Goal: Task Accomplishment & Management: Manage account settings

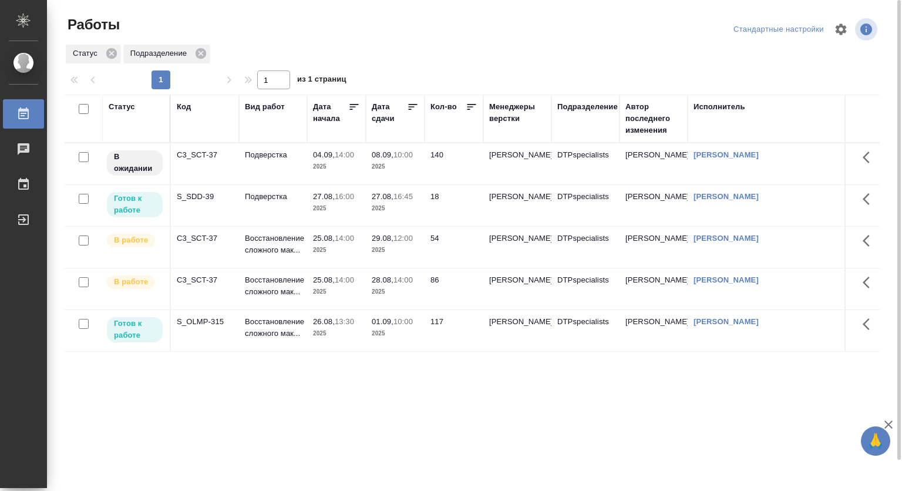
click at [324, 163] on p "2025" at bounding box center [336, 167] width 47 height 12
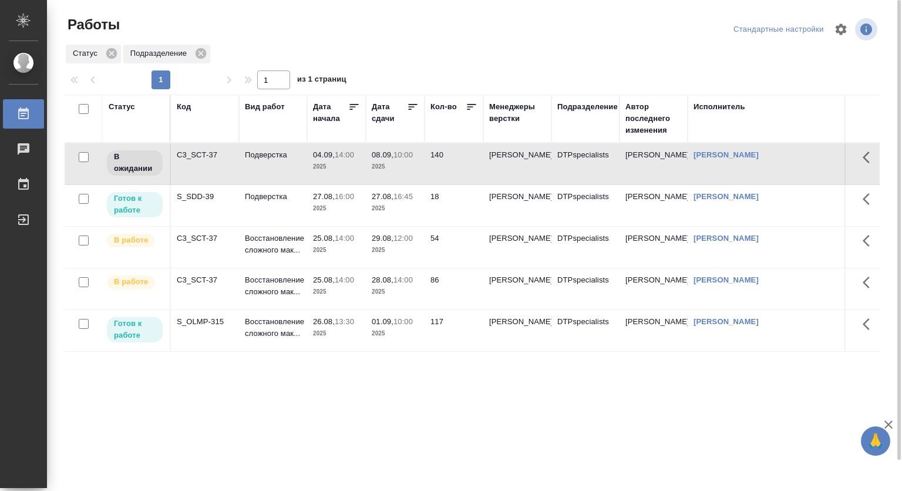
click at [326, 203] on p "2025" at bounding box center [336, 209] width 47 height 12
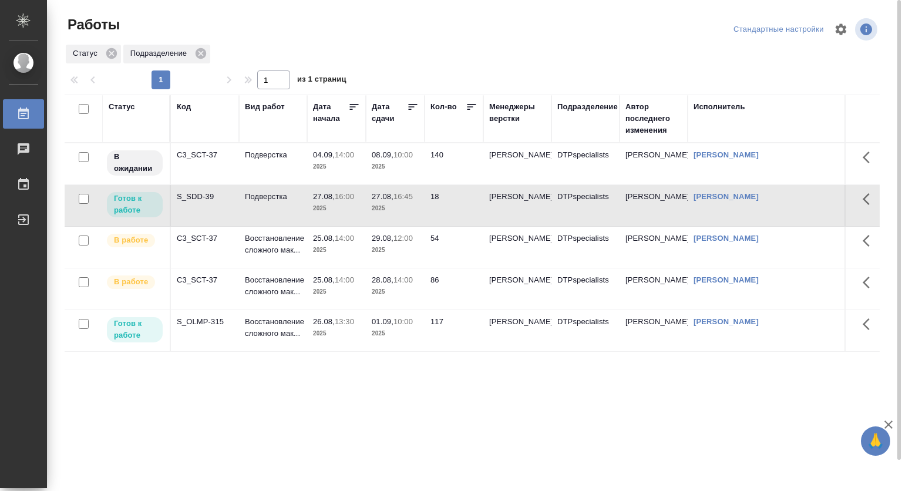
click at [322, 203] on p "2025" at bounding box center [336, 209] width 47 height 12
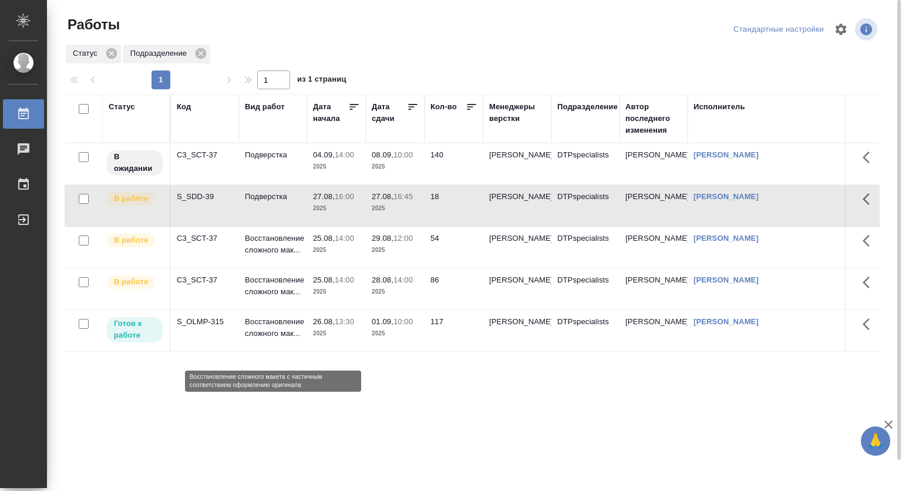
click at [252, 339] on p "Восстановление сложного мак..." at bounding box center [273, 327] width 56 height 23
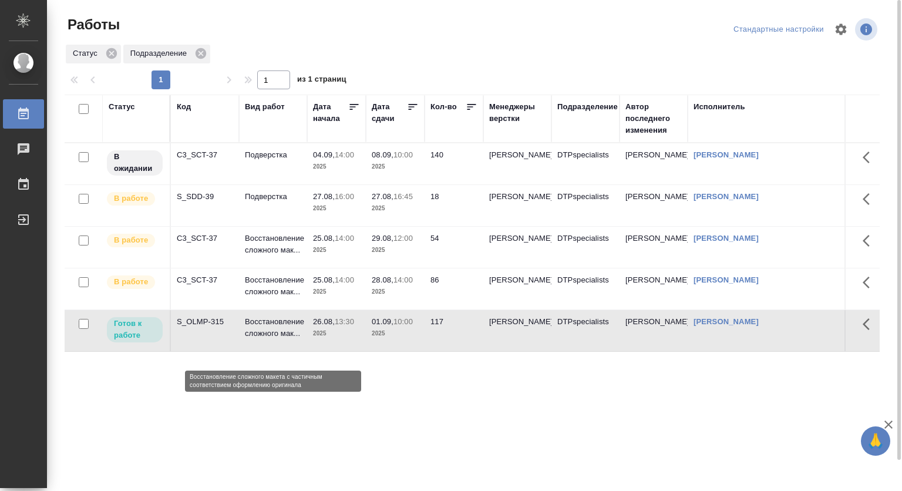
click at [252, 339] on p "Восстановление сложного мак..." at bounding box center [273, 327] width 56 height 23
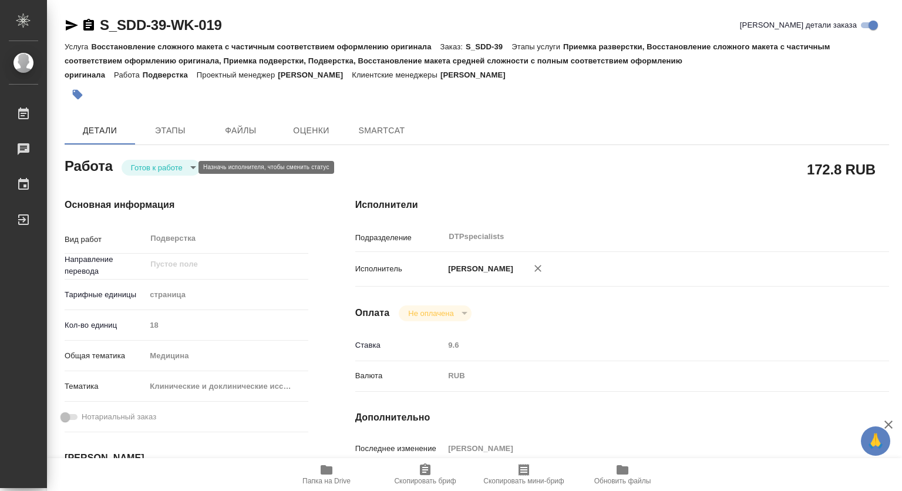
type textarea "x"
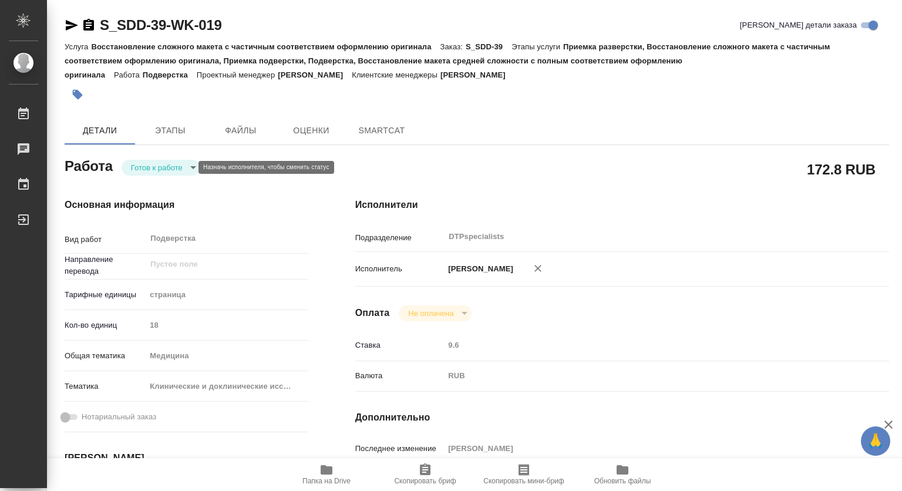
click at [157, 169] on body "🙏 .cls-1 fill:#fff; AWATERA [PERSON_NAME] Чаты График Выйти S_SDD-39-WK-019 Кра…" at bounding box center [451, 245] width 902 height 491
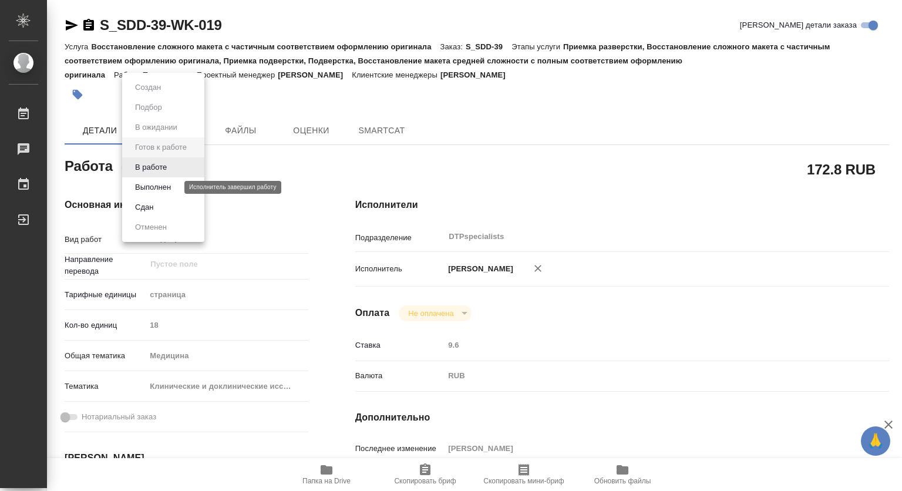
type textarea "x"
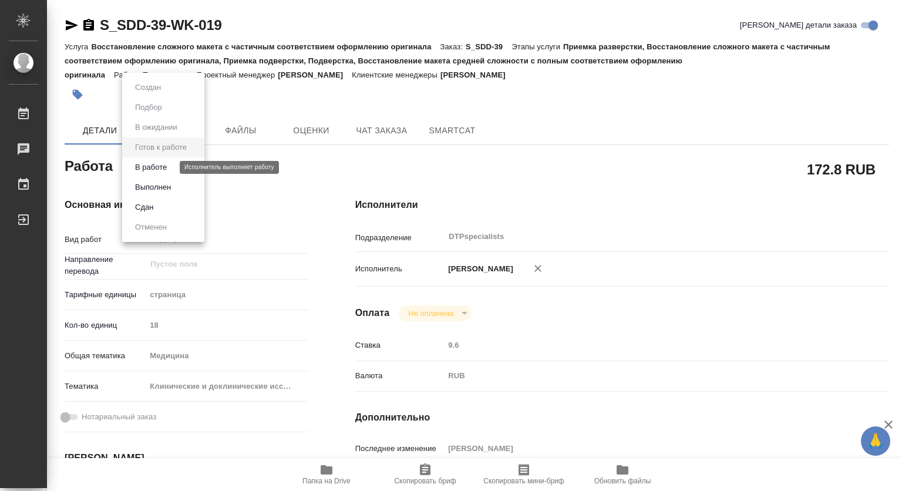
click at [147, 169] on button "В работе" at bounding box center [151, 167] width 39 height 13
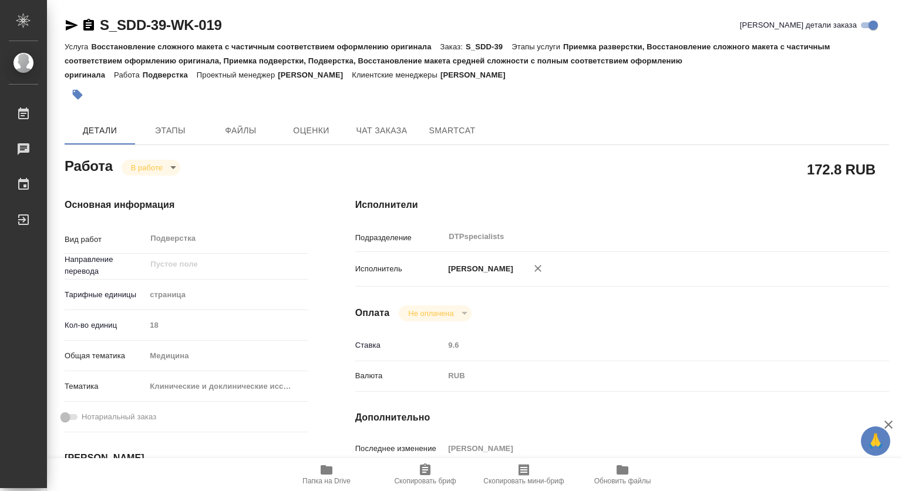
type textarea "x"
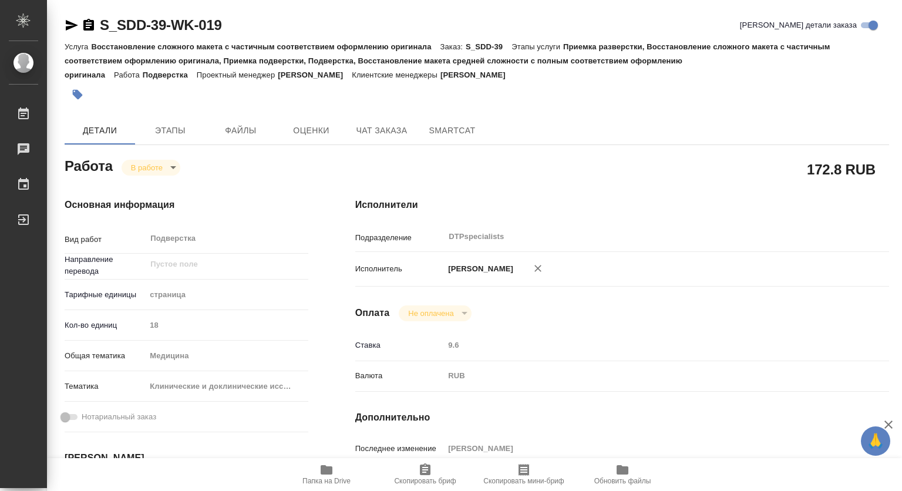
type textarea "x"
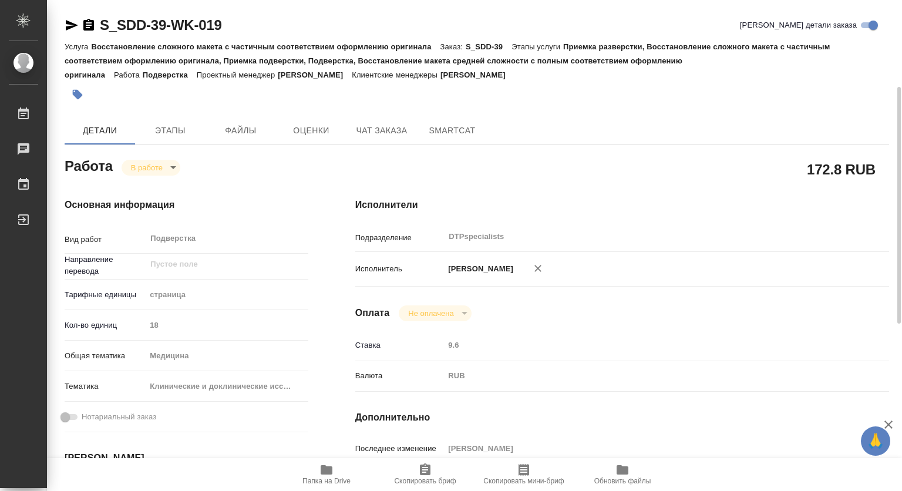
scroll to position [117, 0]
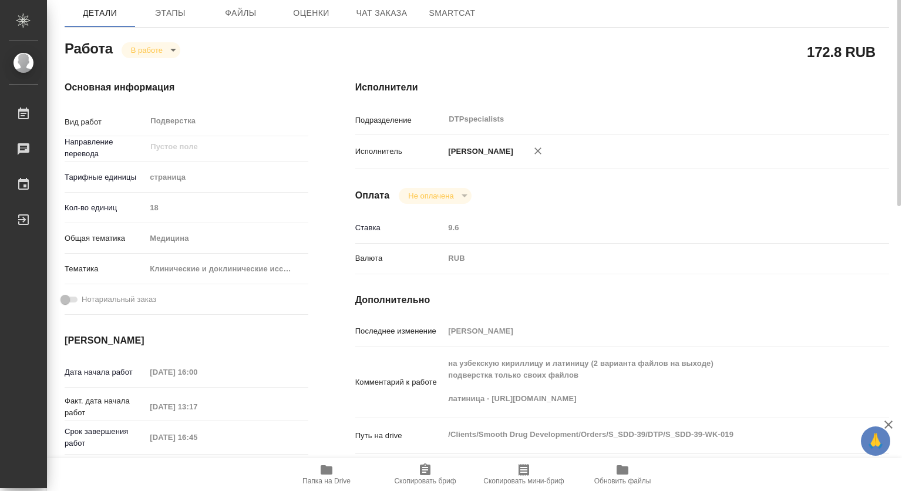
type textarea "x"
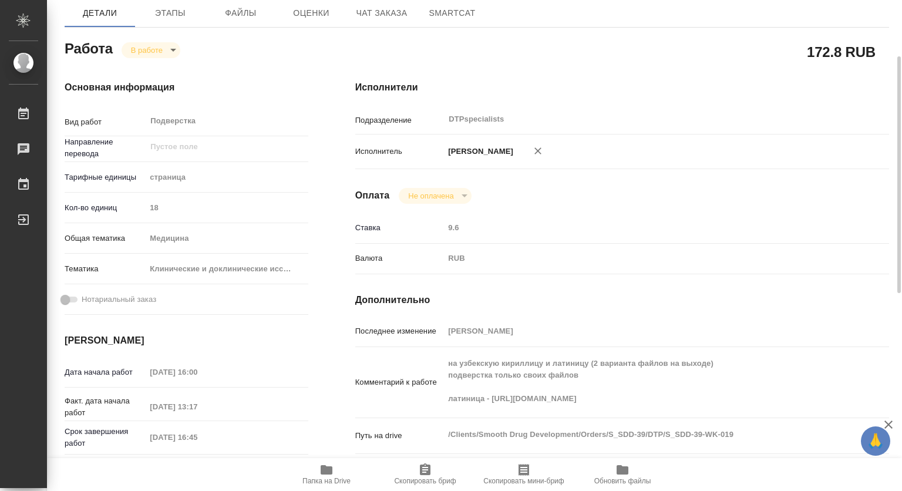
type textarea "x"
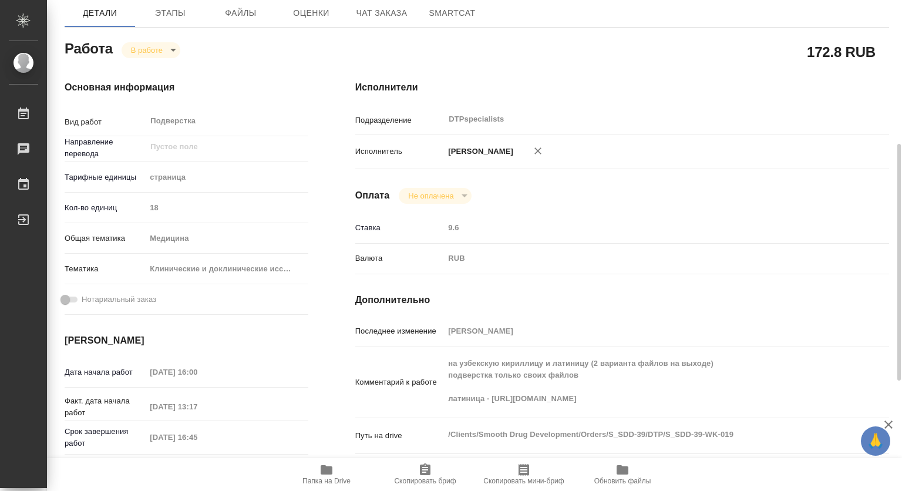
scroll to position [235, 0]
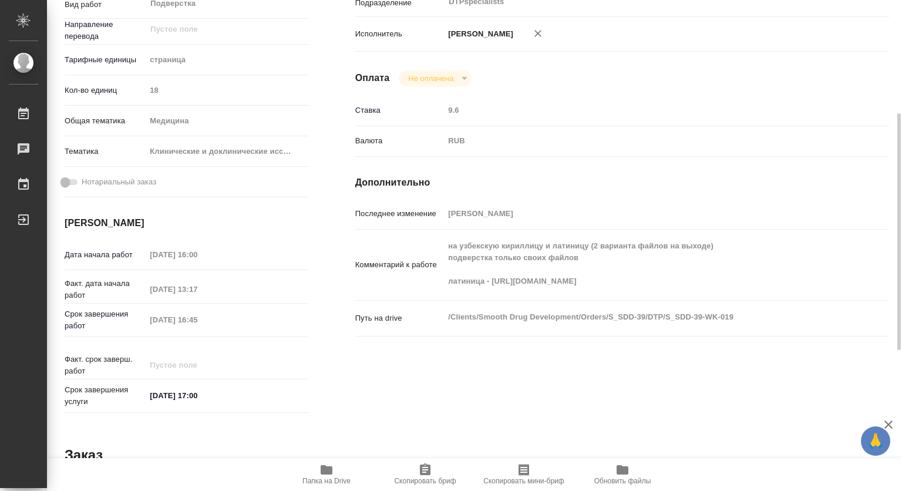
type textarea "x"
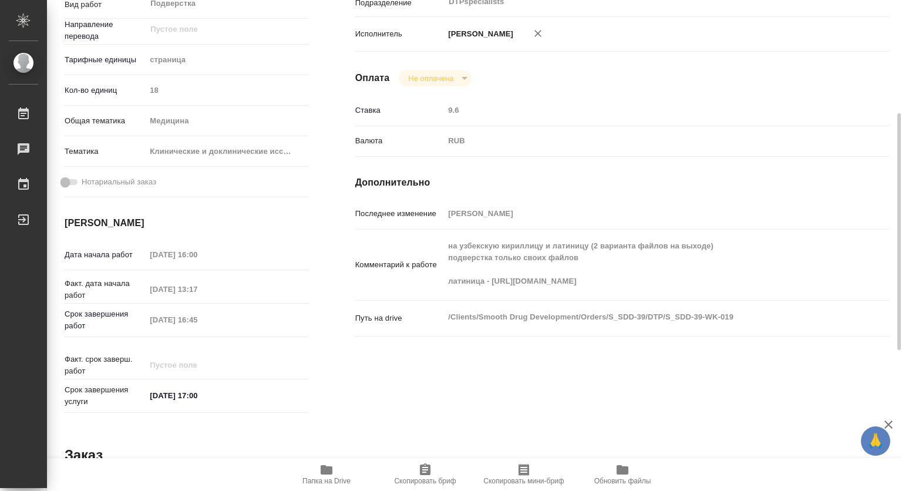
click at [426, 386] on div "Исполнители Подразделение DTPspecialists ​ Исполнитель Ковтун Светлана Оплата Н…" at bounding box center [622, 190] width 581 height 501
click at [331, 466] on icon "button" at bounding box center [326, 470] width 14 height 14
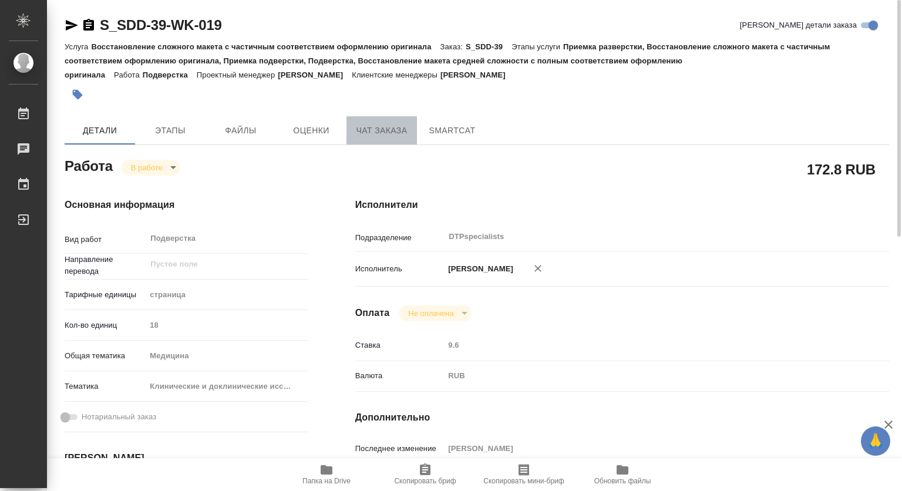
click at [376, 126] on span "Чат заказа" at bounding box center [381, 130] width 56 height 15
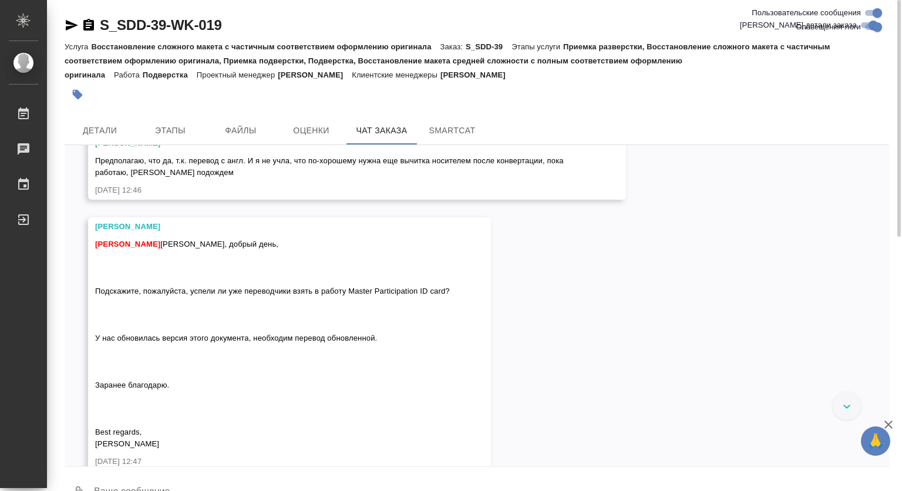
scroll to position [8484, 0]
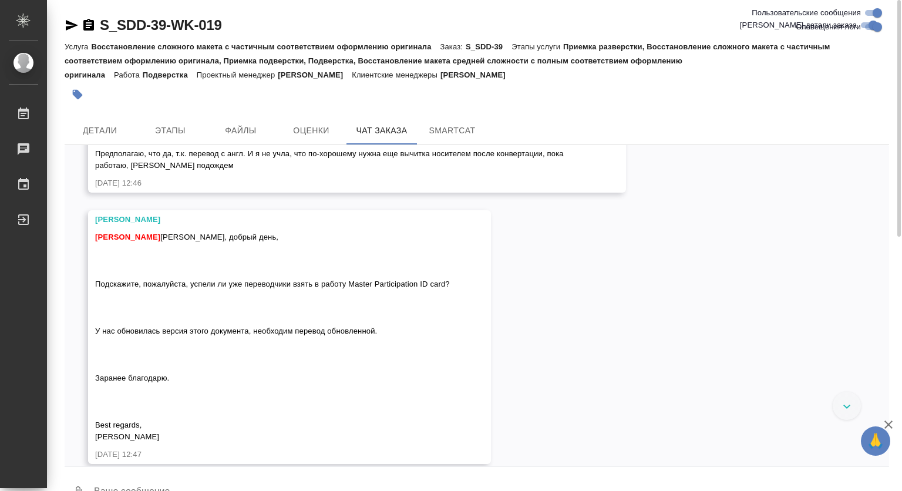
click at [233, 73] on img at bounding box center [183, 37] width 176 height 73
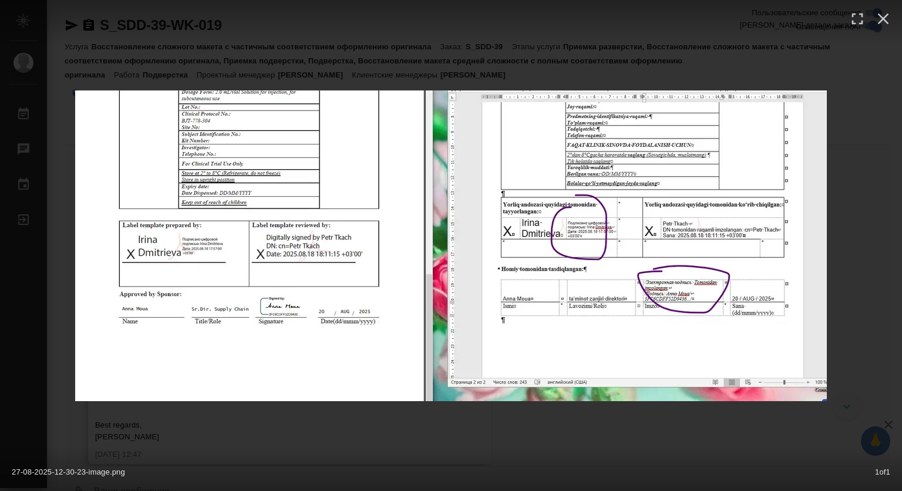
click at [363, 249] on img at bounding box center [451, 245] width 752 height 311
click at [556, 411] on div "27-08-2025-12-30-23-image.png 1 of 1" at bounding box center [451, 245] width 902 height 491
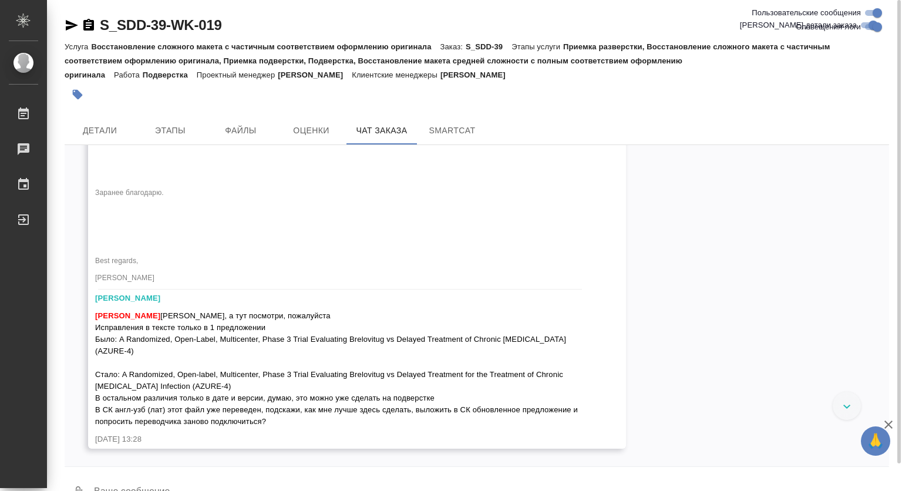
scroll to position [11732, 0]
click at [97, 124] on span "Детали" at bounding box center [100, 130] width 56 height 15
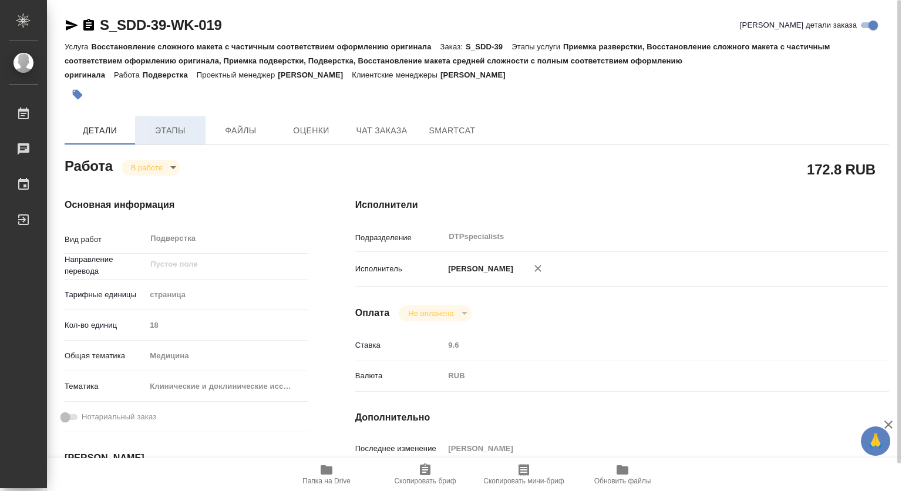
type textarea "x"
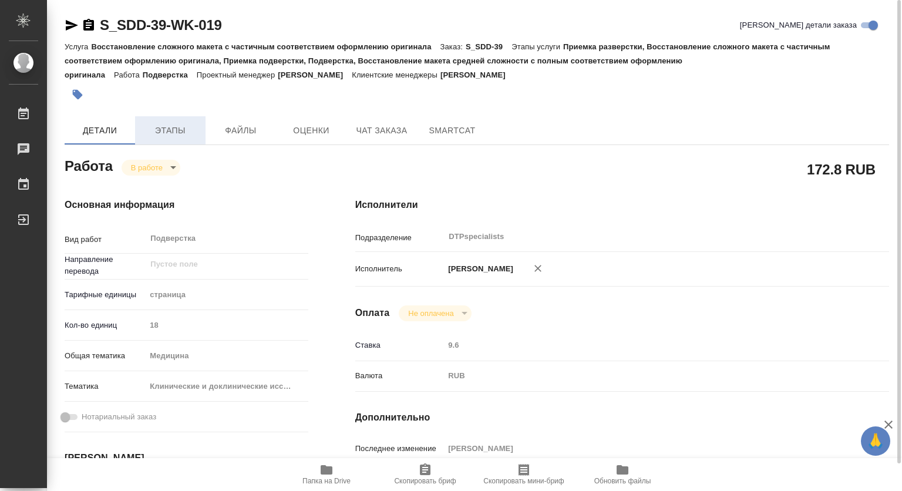
type textarea "x"
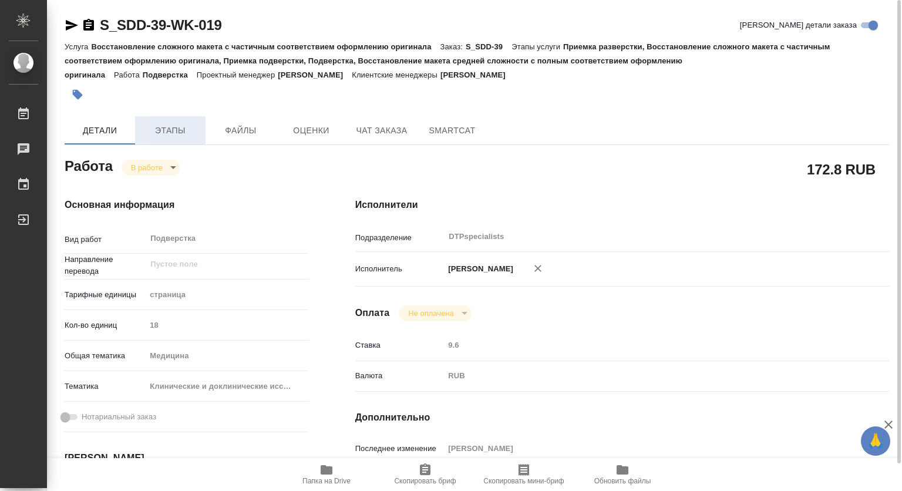
type textarea "x"
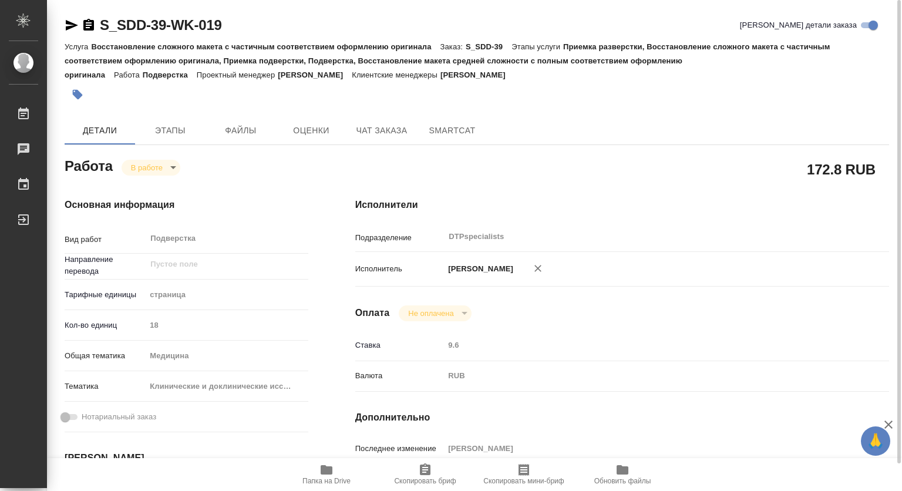
scroll to position [235, 0]
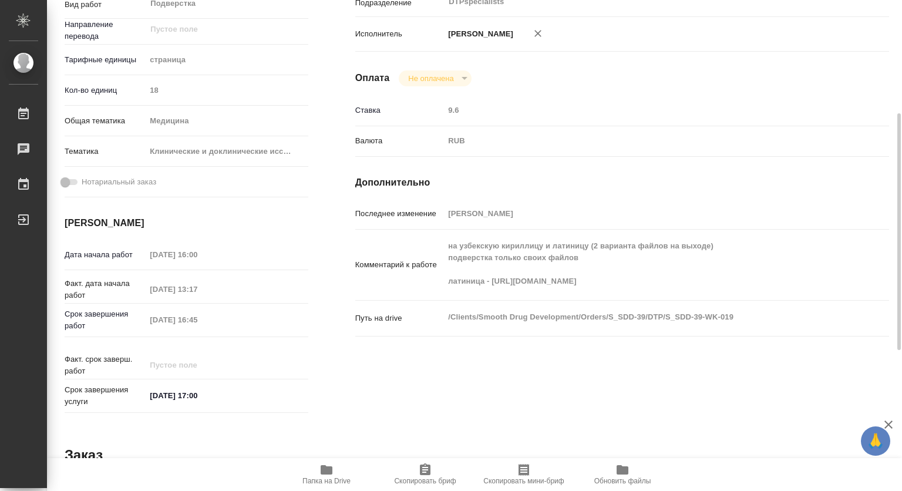
type textarea "x"
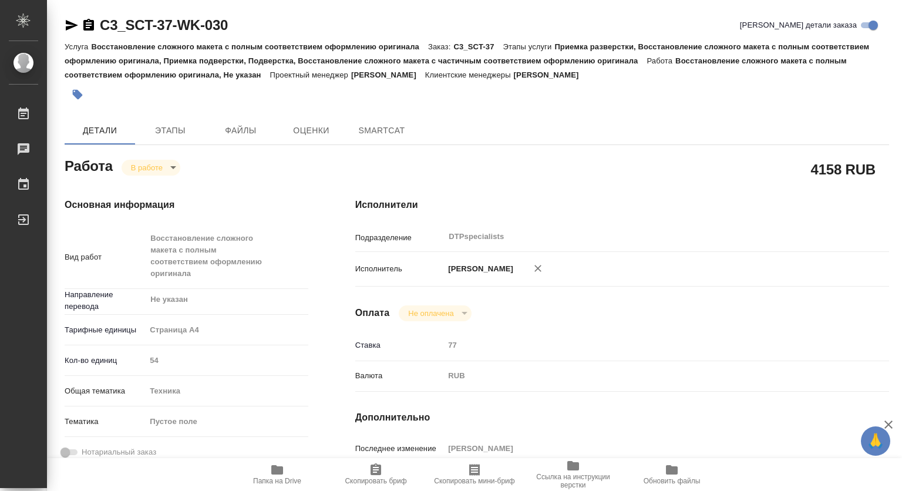
type textarea "x"
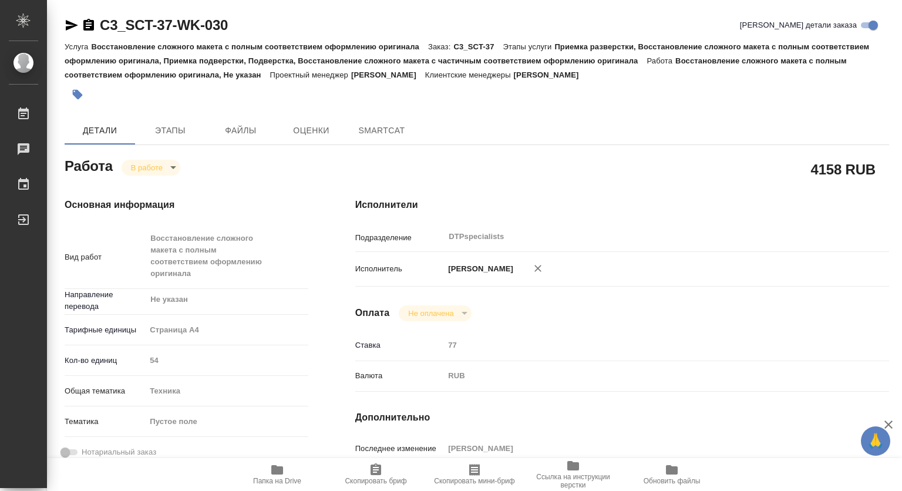
type textarea "x"
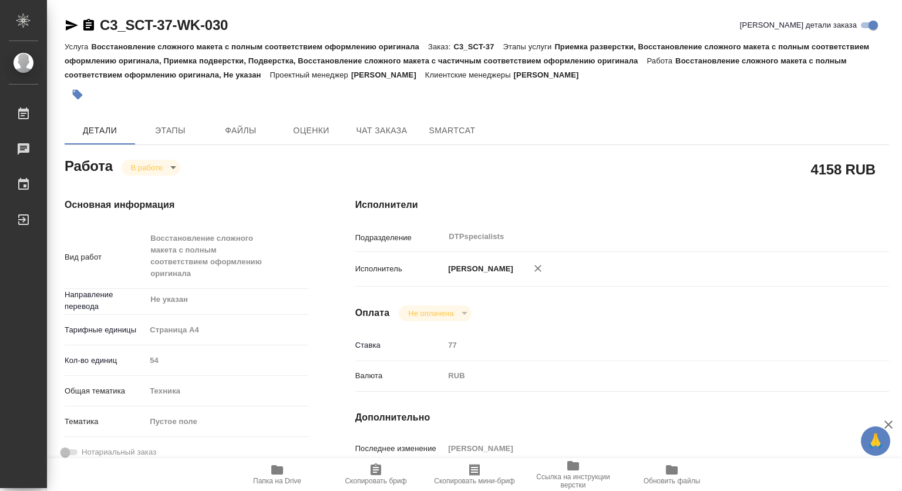
type textarea "x"
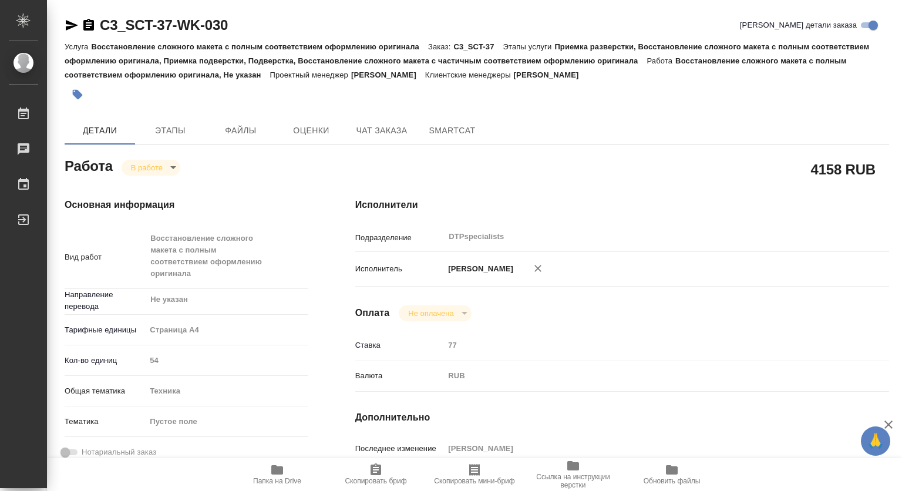
type textarea "x"
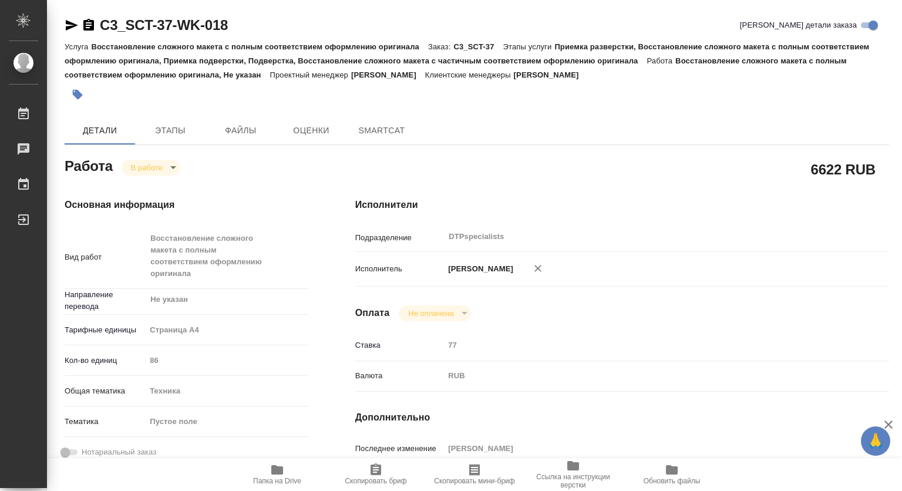
type textarea "x"
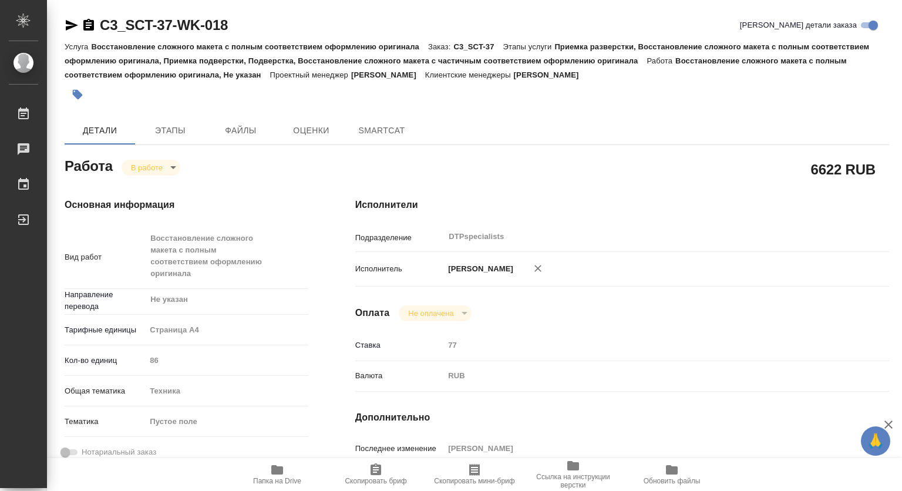
type textarea "x"
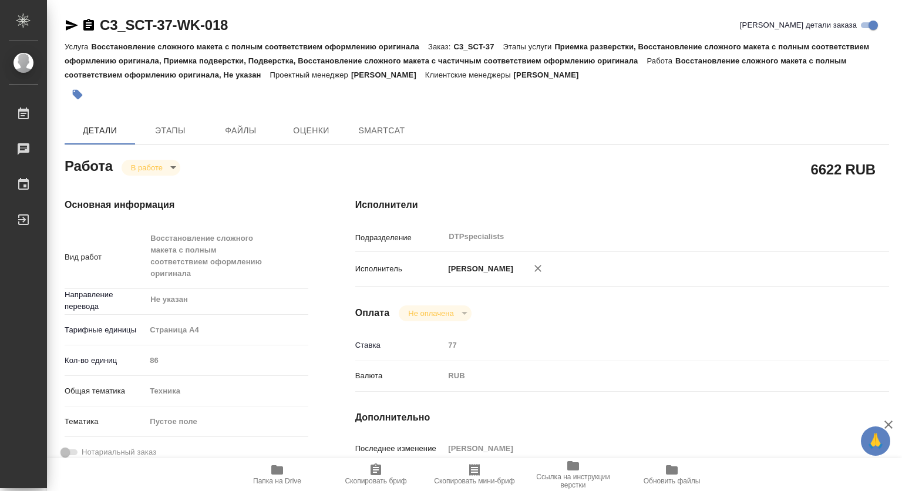
type textarea "x"
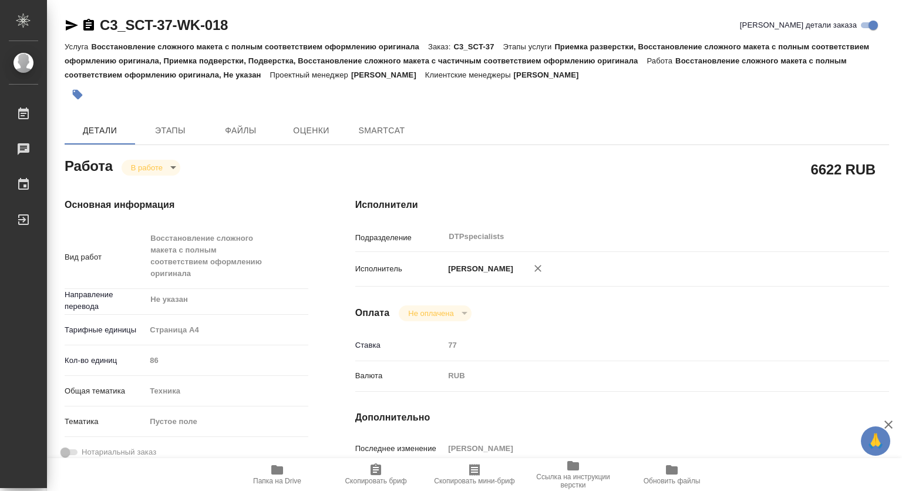
type textarea "x"
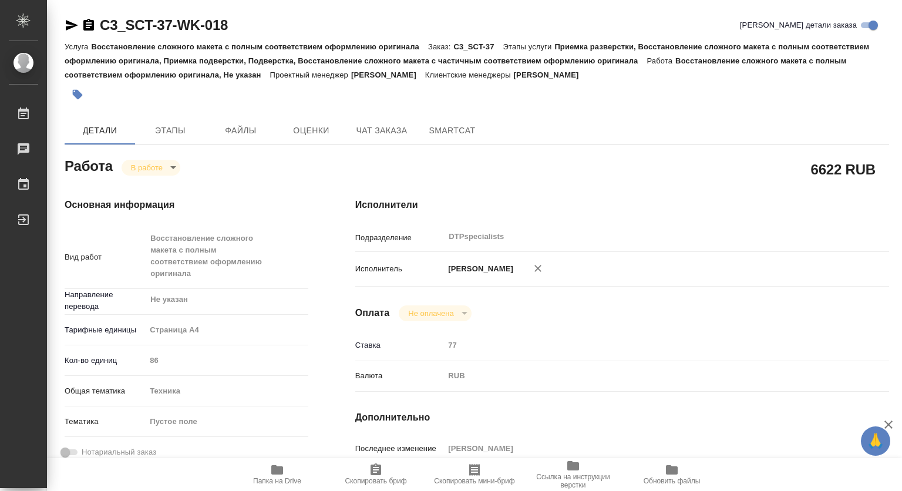
type textarea "x"
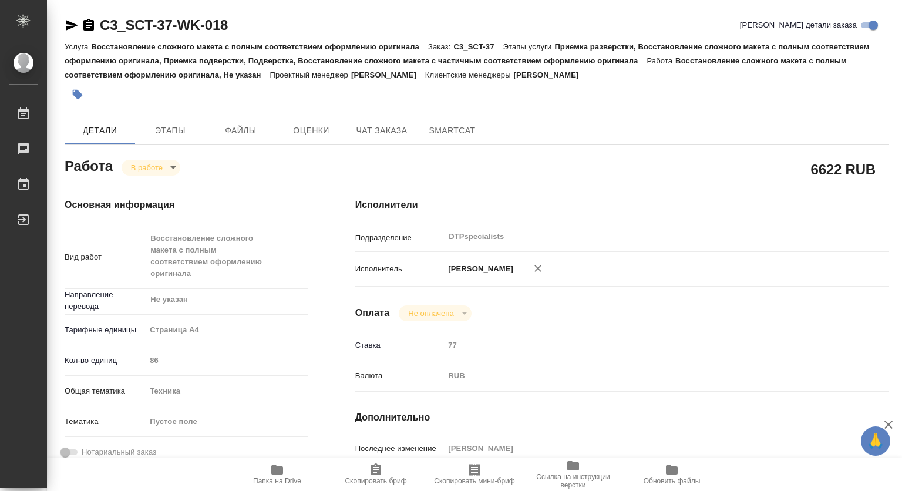
type textarea "x"
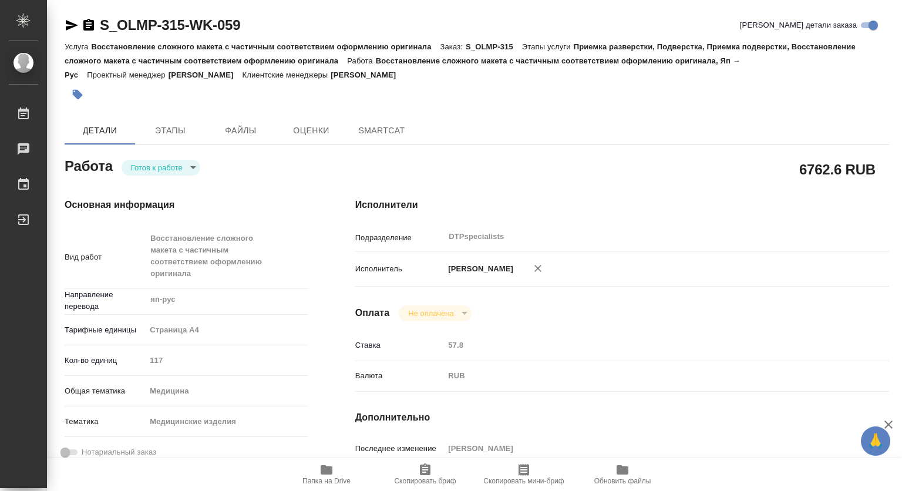
type textarea "x"
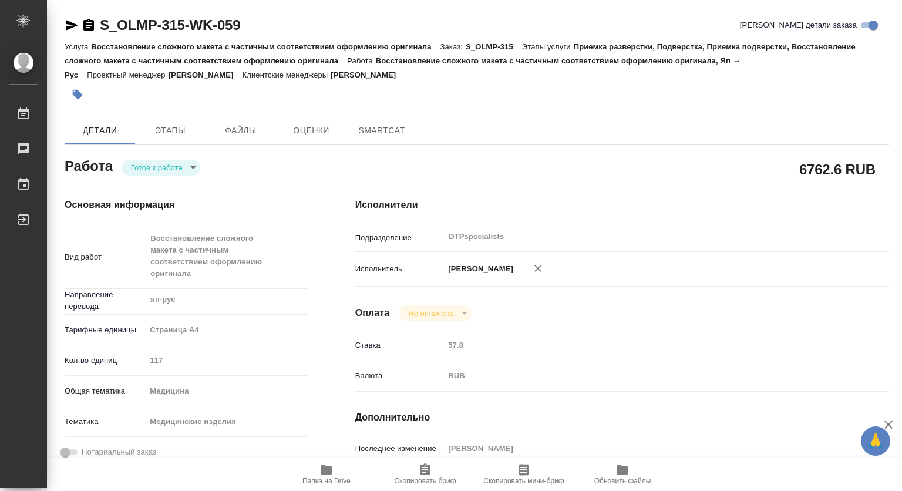
type textarea "x"
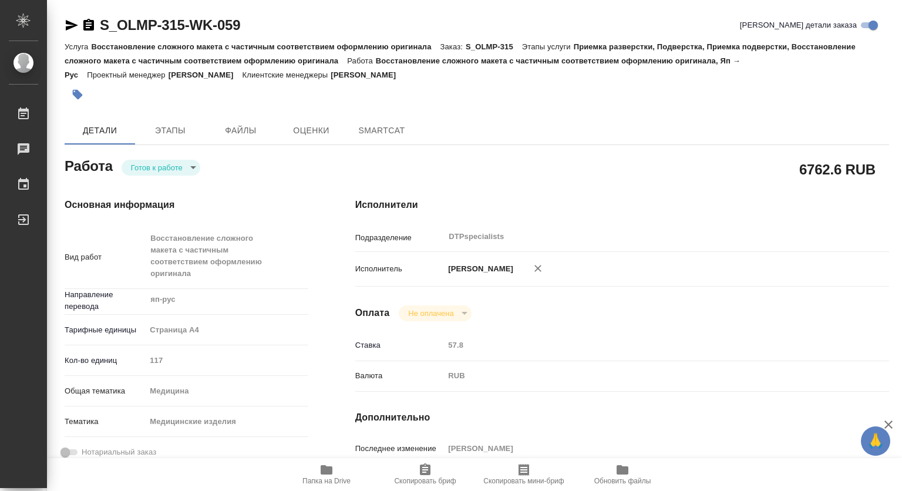
type textarea "x"
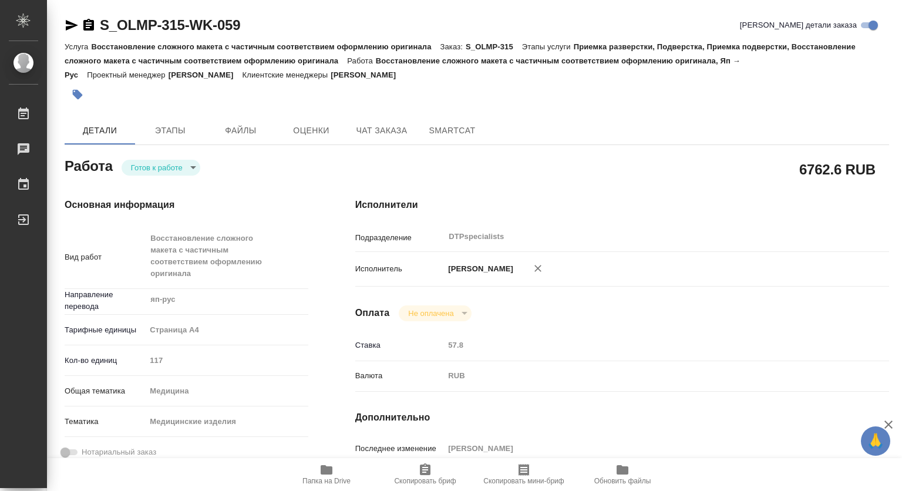
type textarea "x"
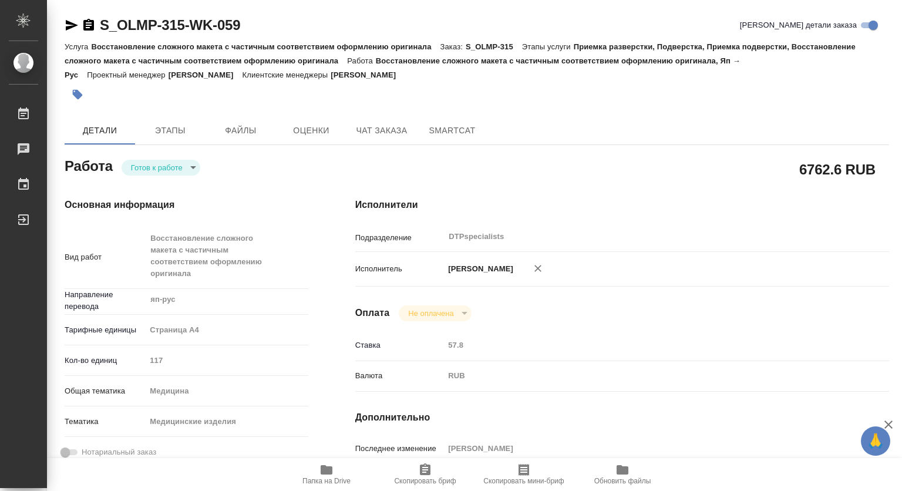
type textarea "x"
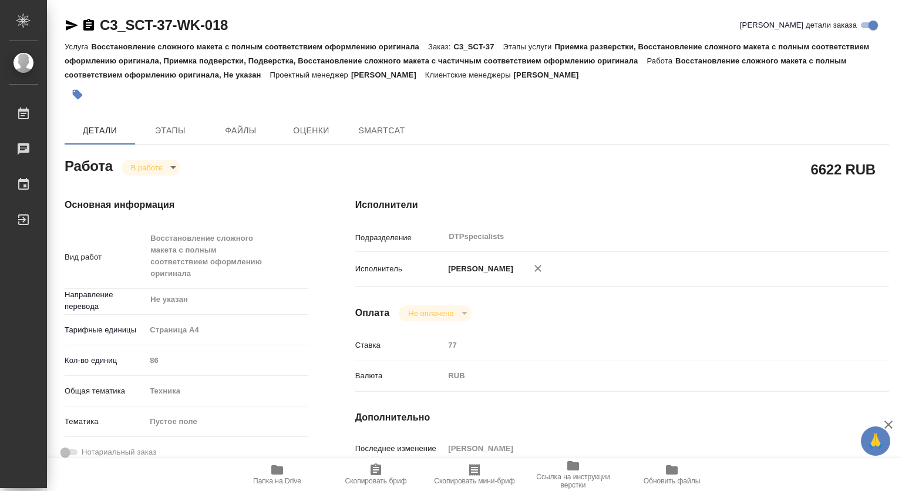
type textarea "x"
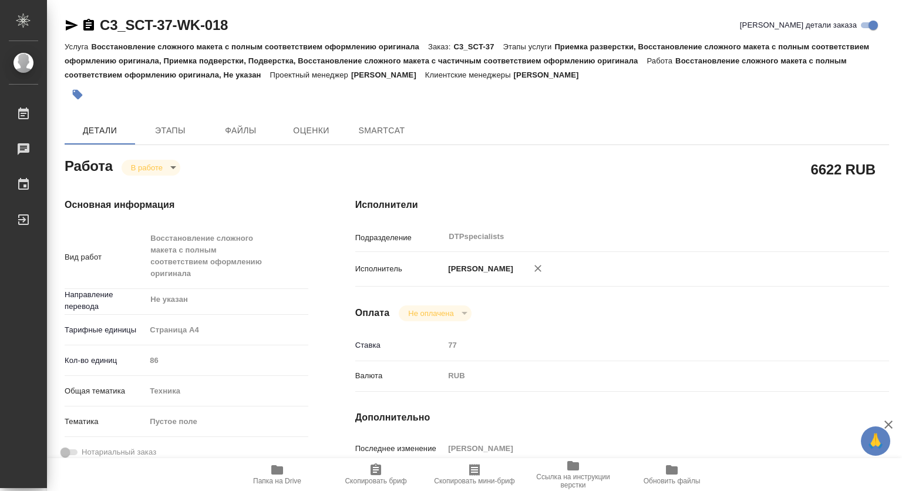
type textarea "x"
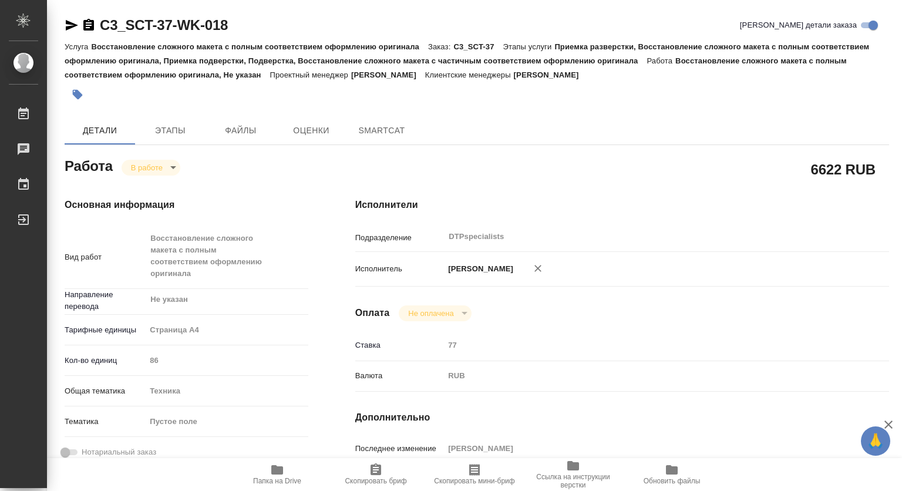
type textarea "x"
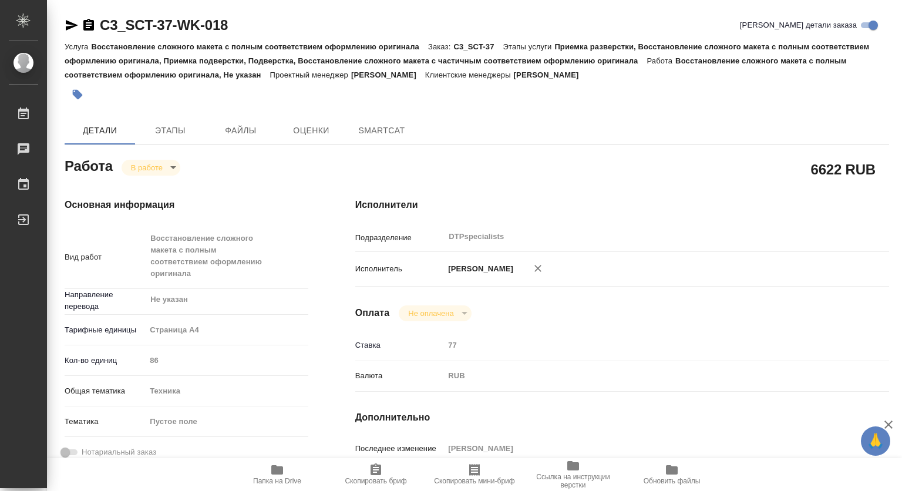
type textarea "x"
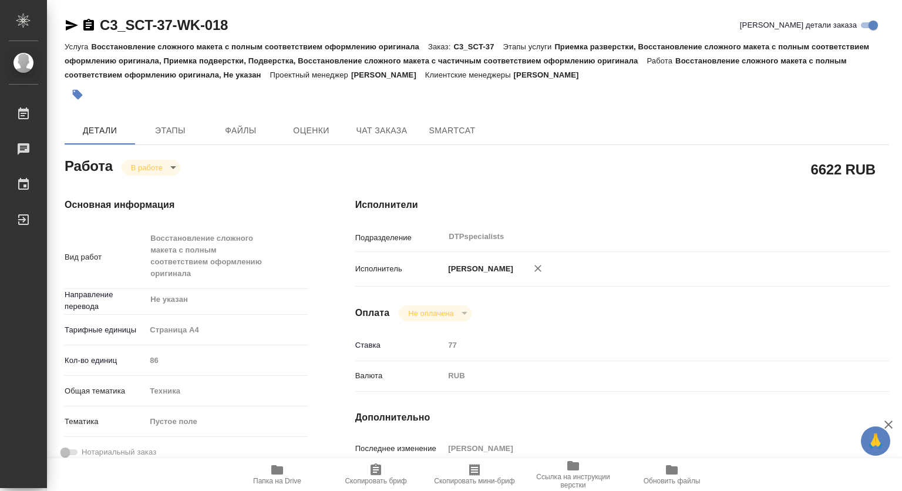
type textarea "x"
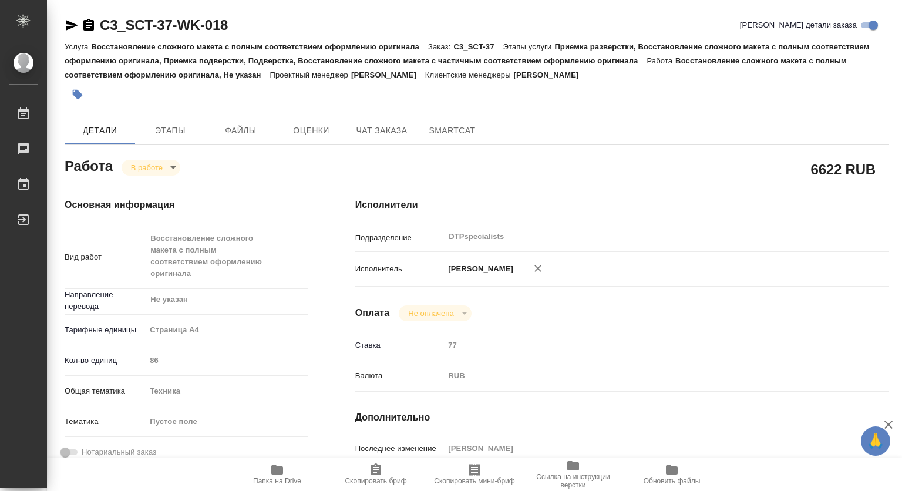
type textarea "x"
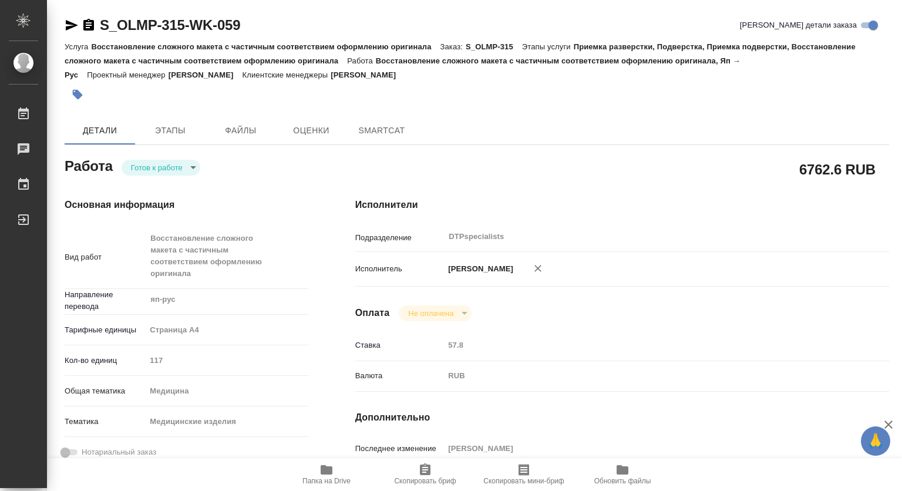
type textarea "x"
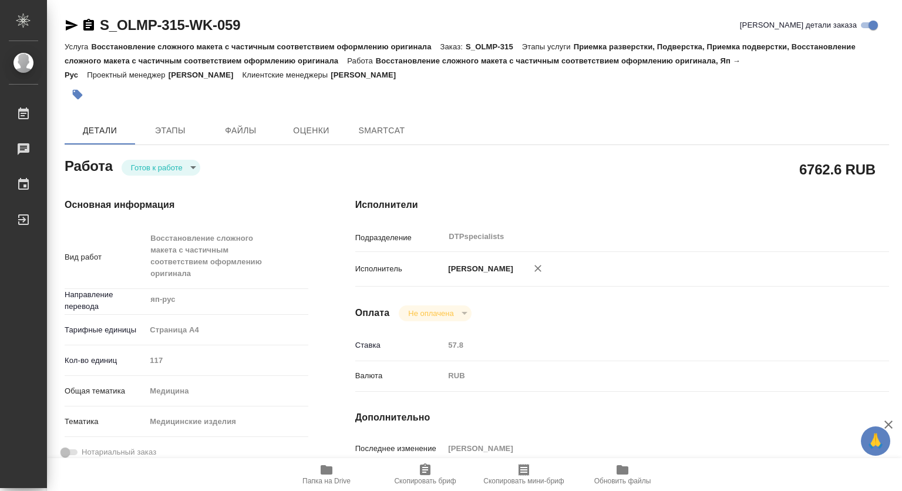
type textarea "x"
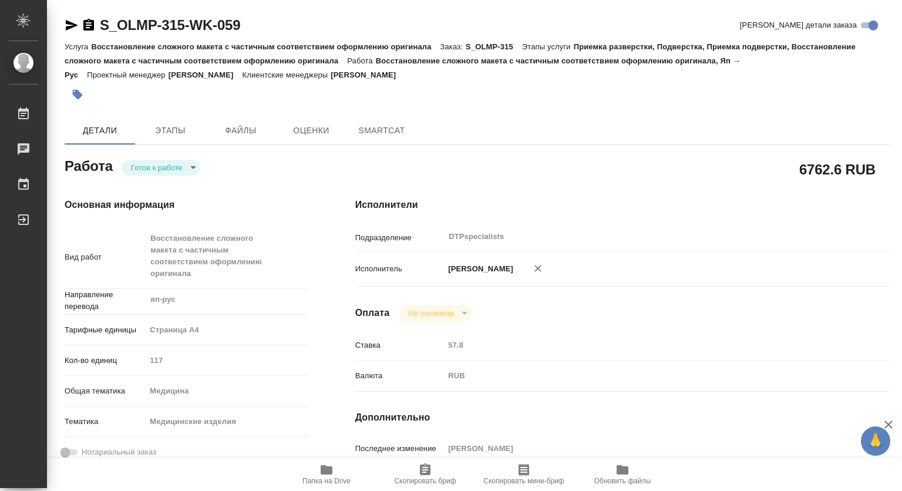
type textarea "x"
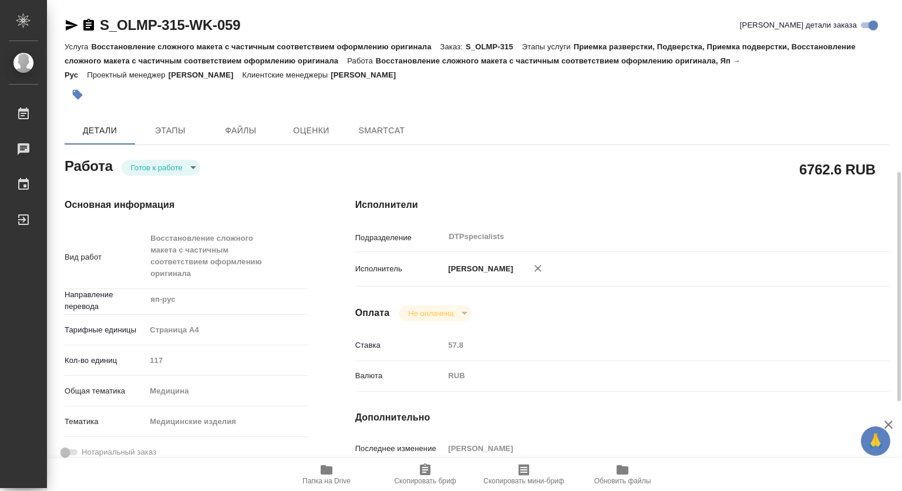
scroll to position [176, 0]
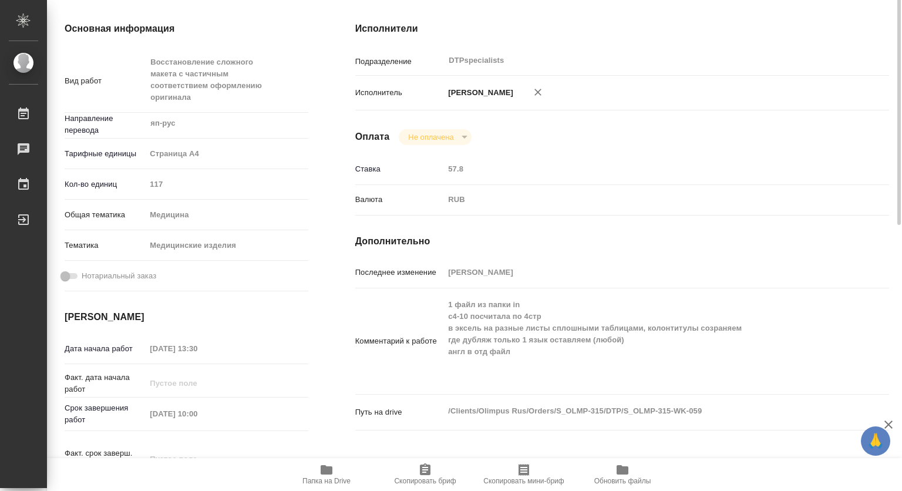
type textarea "x"
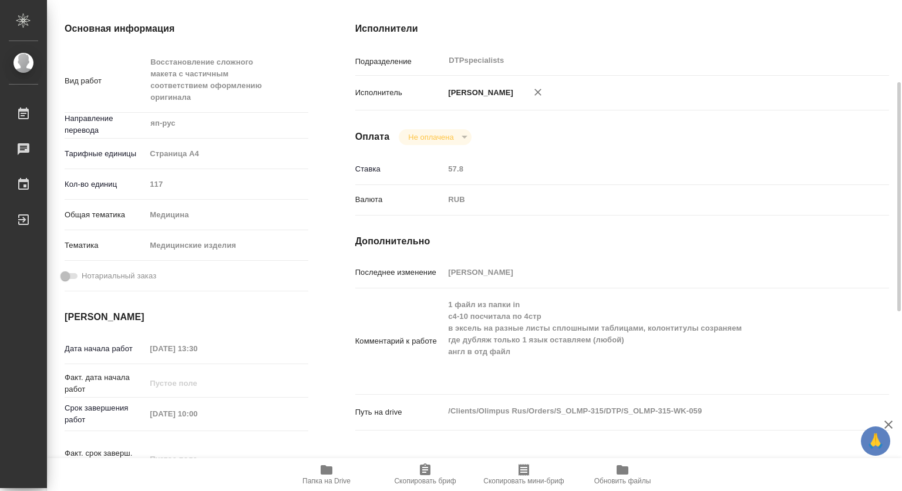
type textarea "x"
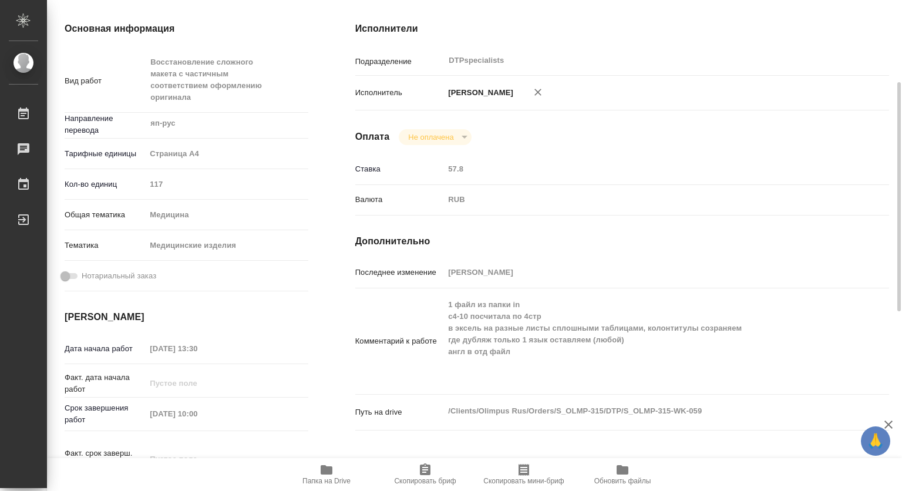
type textarea "x"
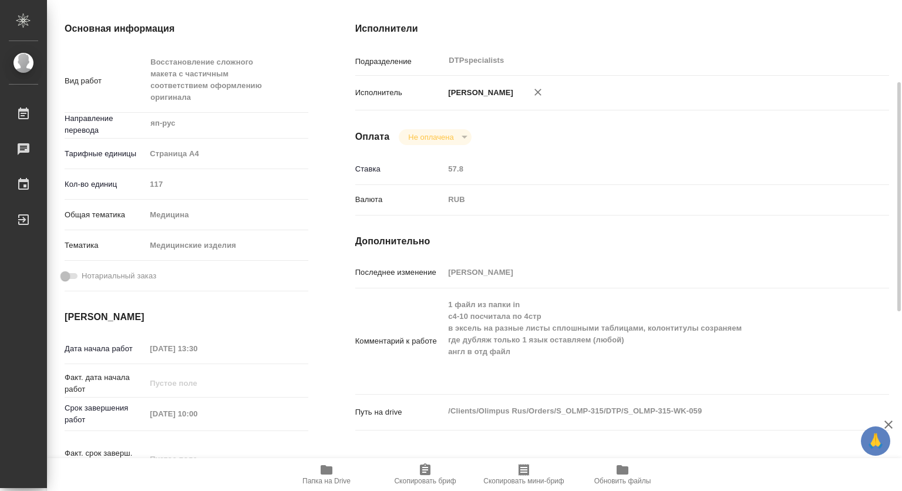
scroll to position [0, 0]
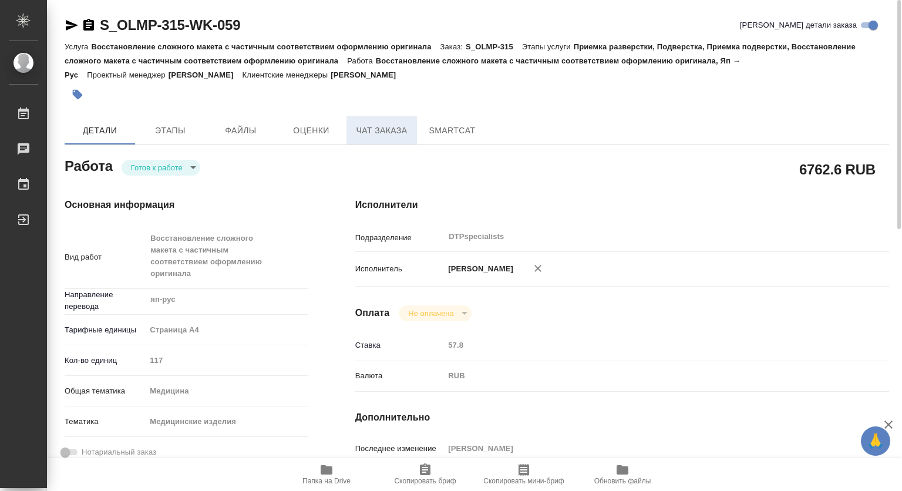
click at [375, 132] on span "Чат заказа" at bounding box center [381, 130] width 56 height 15
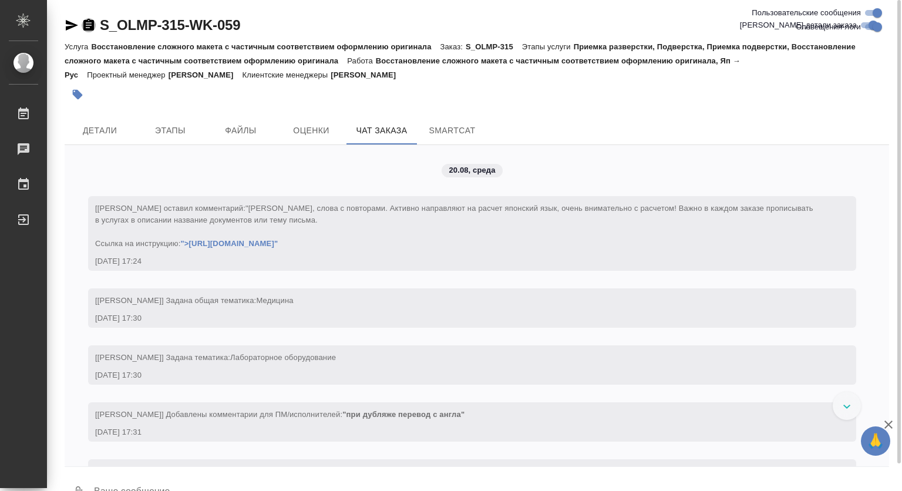
click at [90, 28] on icon "button" at bounding box center [88, 25] width 11 height 12
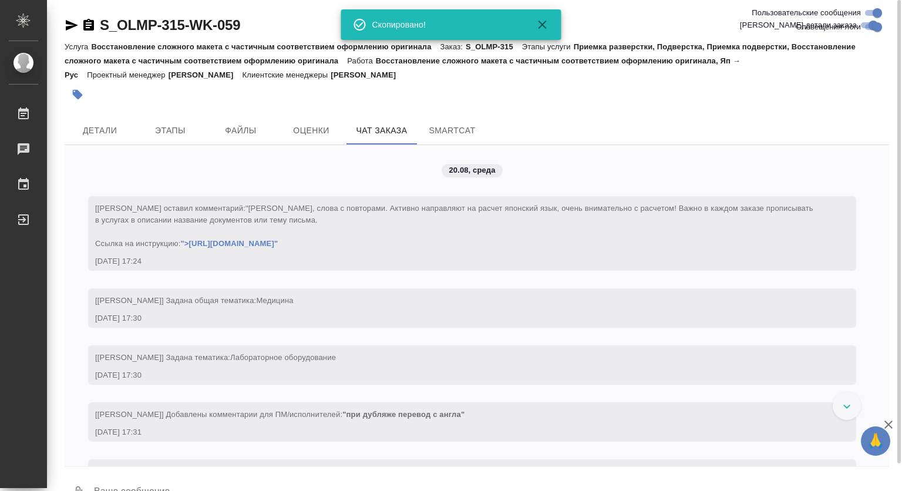
click at [68, 27] on icon "button" at bounding box center [72, 25] width 12 height 11
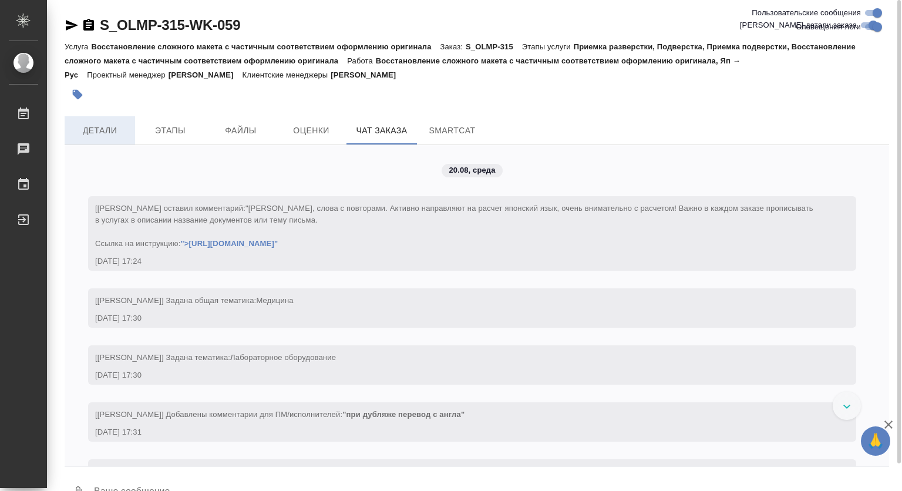
click at [103, 129] on span "Детали" at bounding box center [100, 130] width 56 height 15
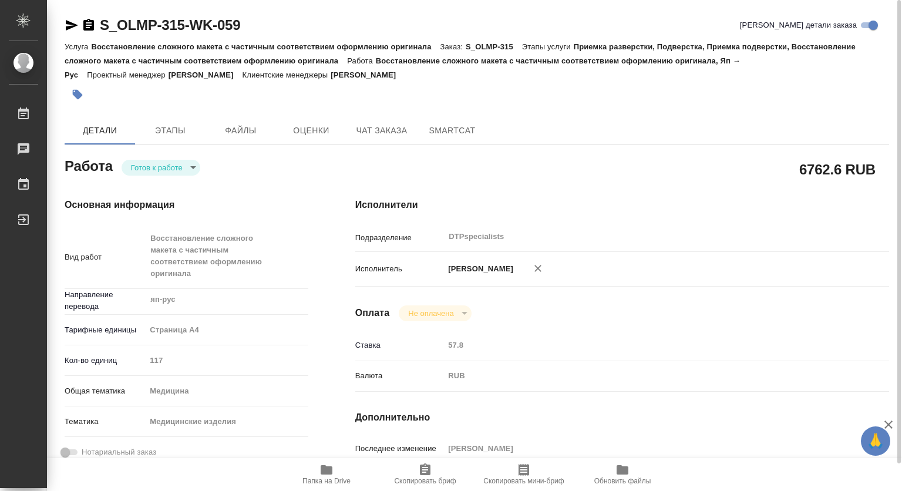
type textarea "x"
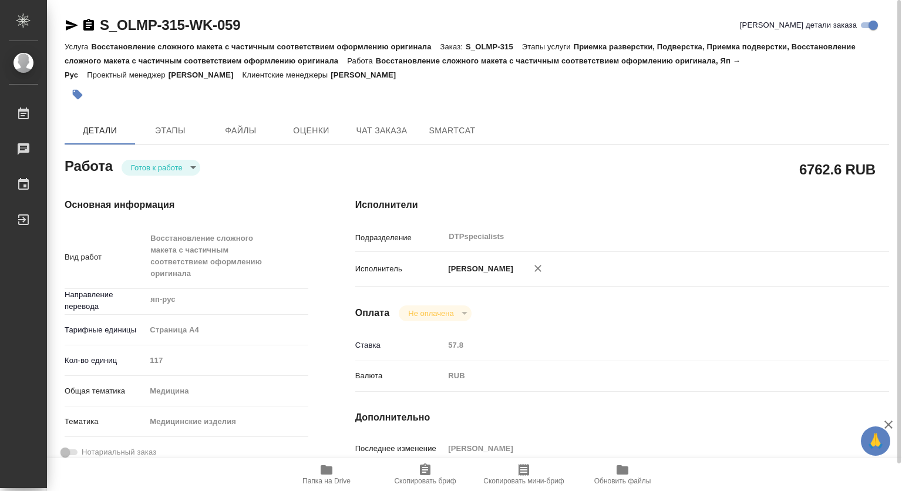
type textarea "x"
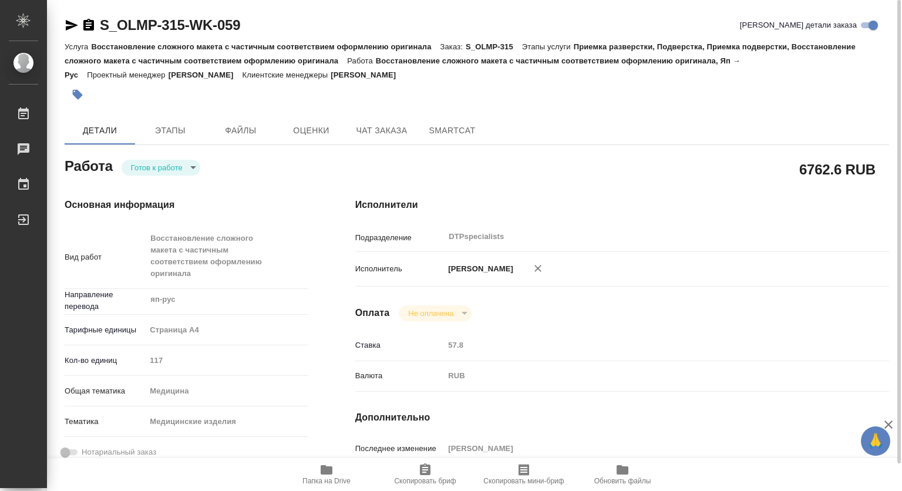
type textarea "x"
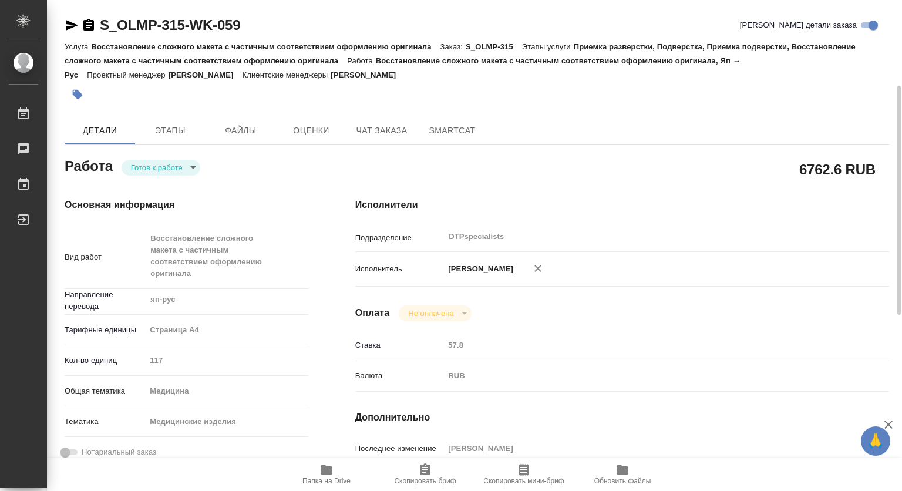
scroll to position [176, 0]
